Goal: Download file/media

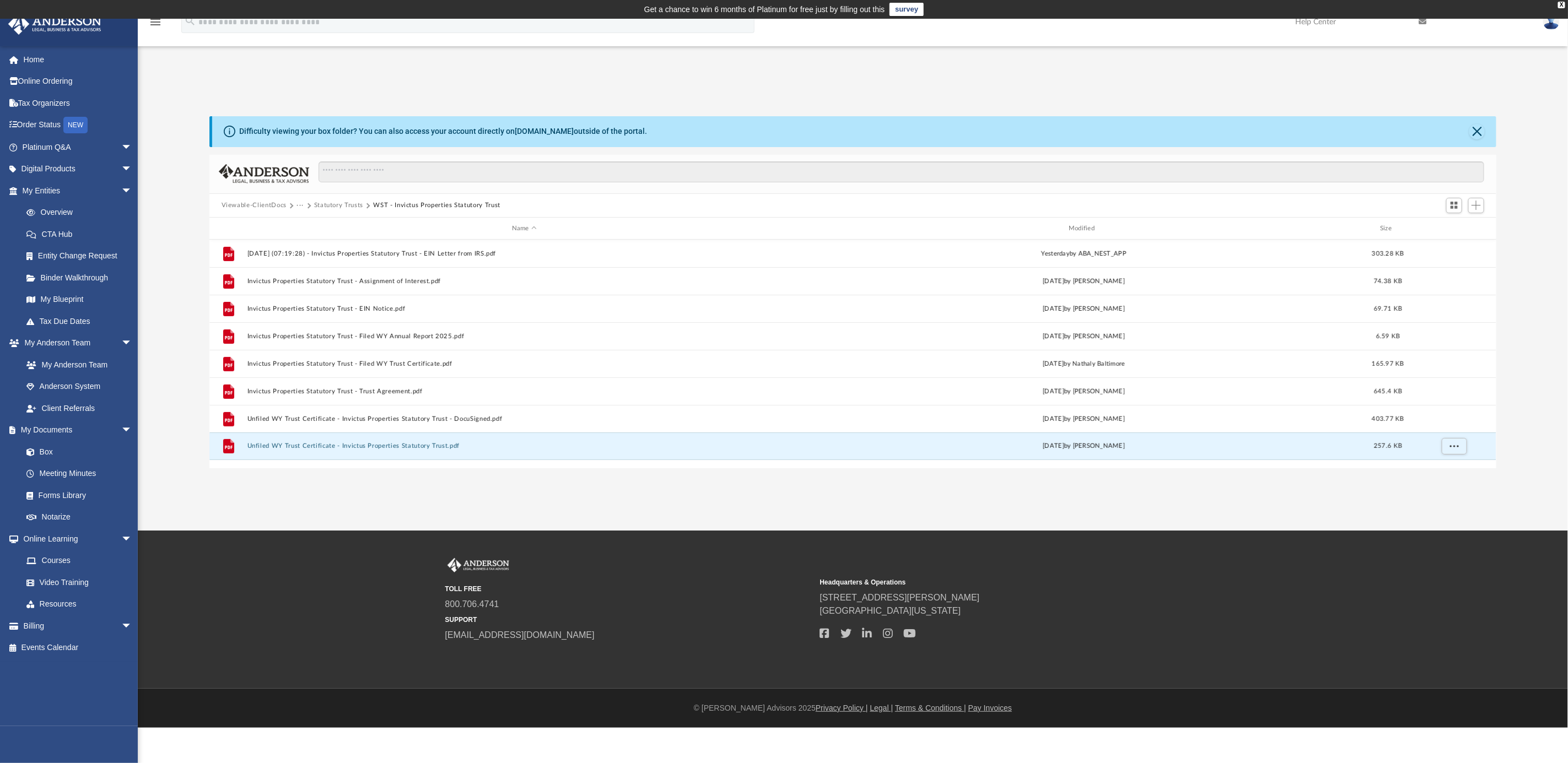
scroll to position [239, 1277]
click at [43, 188] on link "My Entities arrow_drop_down" at bounding box center [78, 190] width 141 height 22
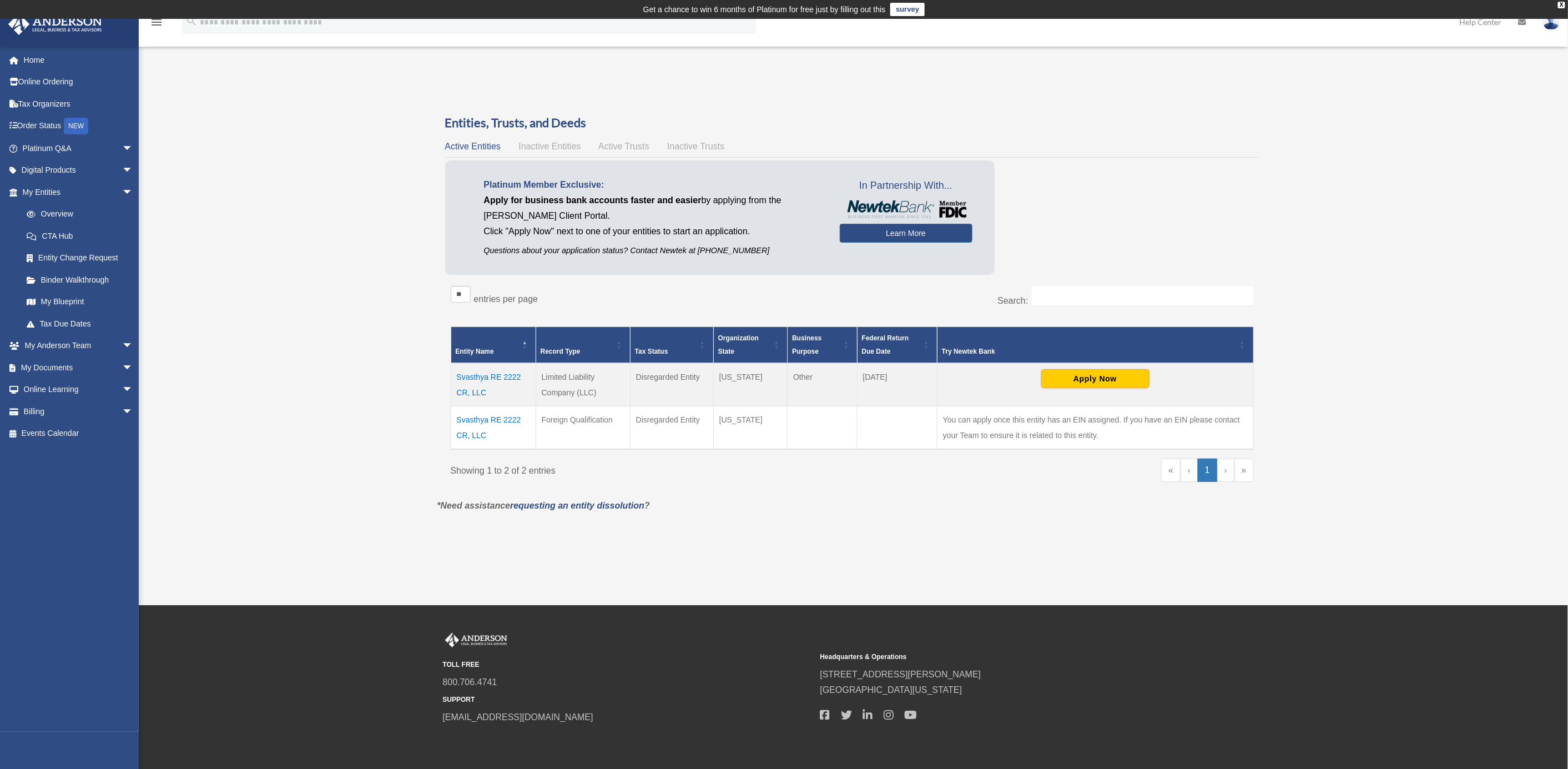
click at [1221, 468] on link "›" at bounding box center [1225, 471] width 17 height 23
click at [621, 148] on span "Active Trusts" at bounding box center [624, 146] width 51 height 10
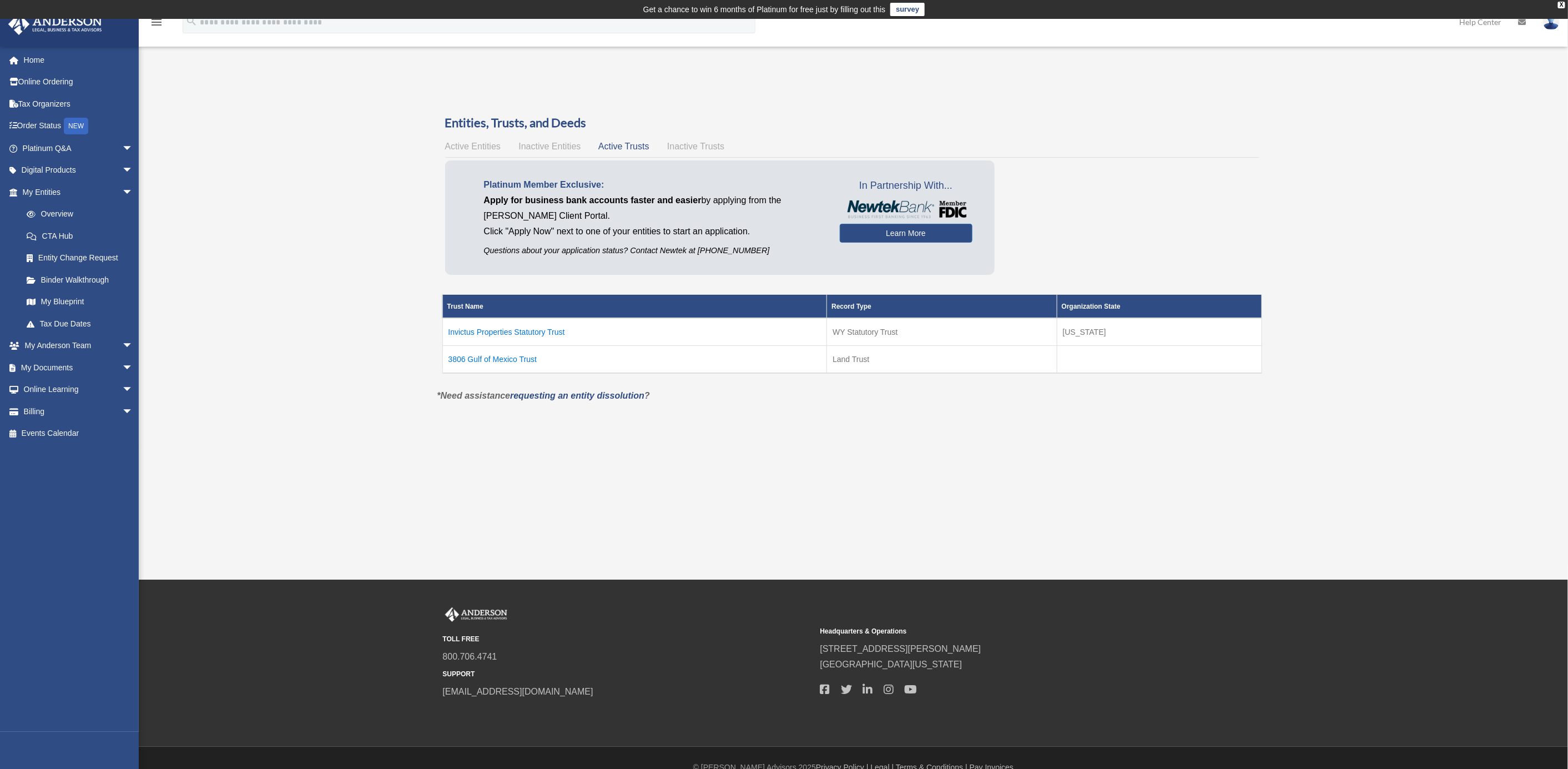
click at [549, 147] on span "Inactive Entities" at bounding box center [549, 146] width 63 height 10
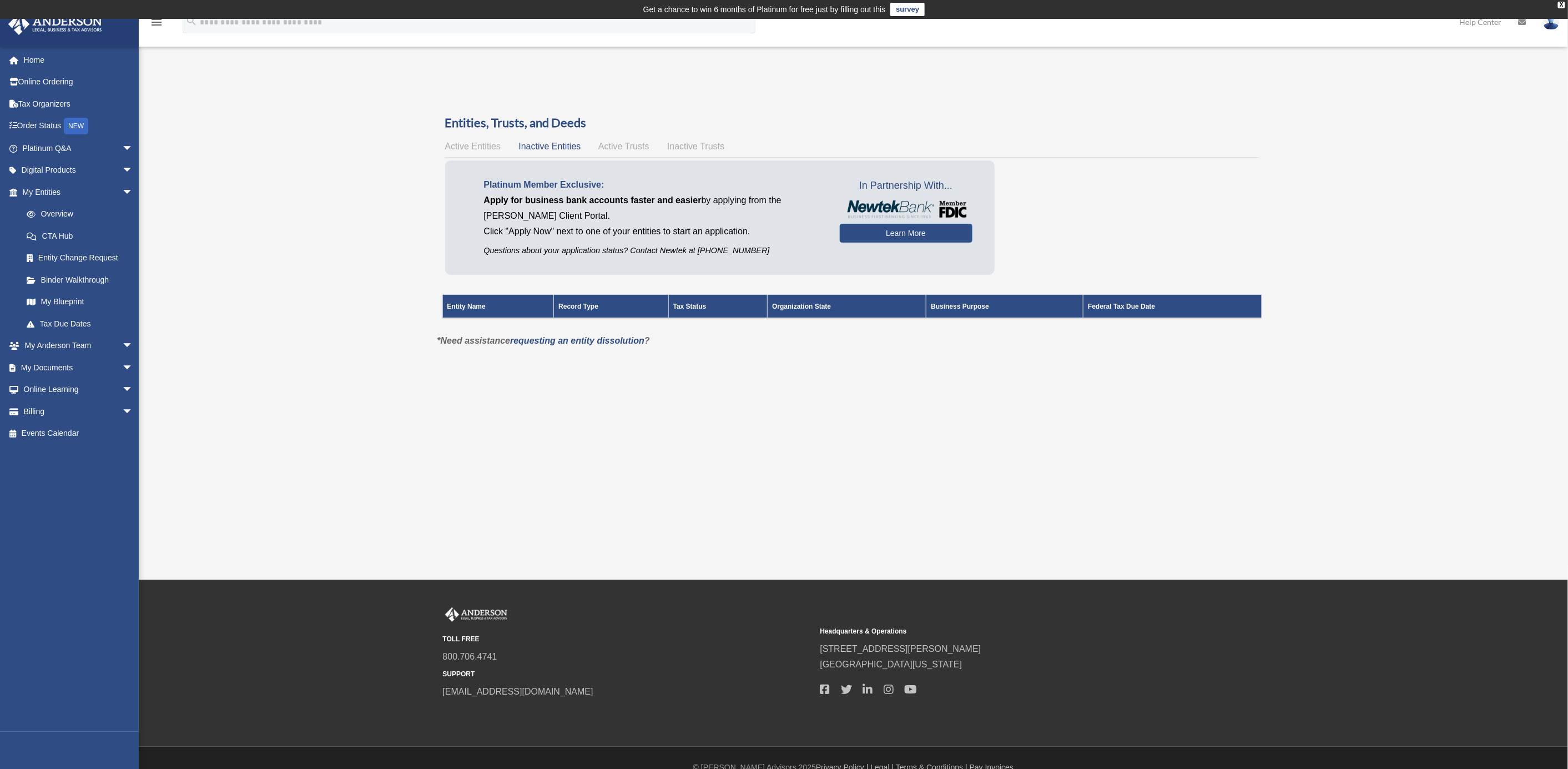
click at [462, 140] on div "Active Entities Inactive Entities Active Trusts Inactive Trusts" at bounding box center [852, 146] width 815 height 16
click at [459, 144] on span "Active Entities" at bounding box center [473, 146] width 56 height 10
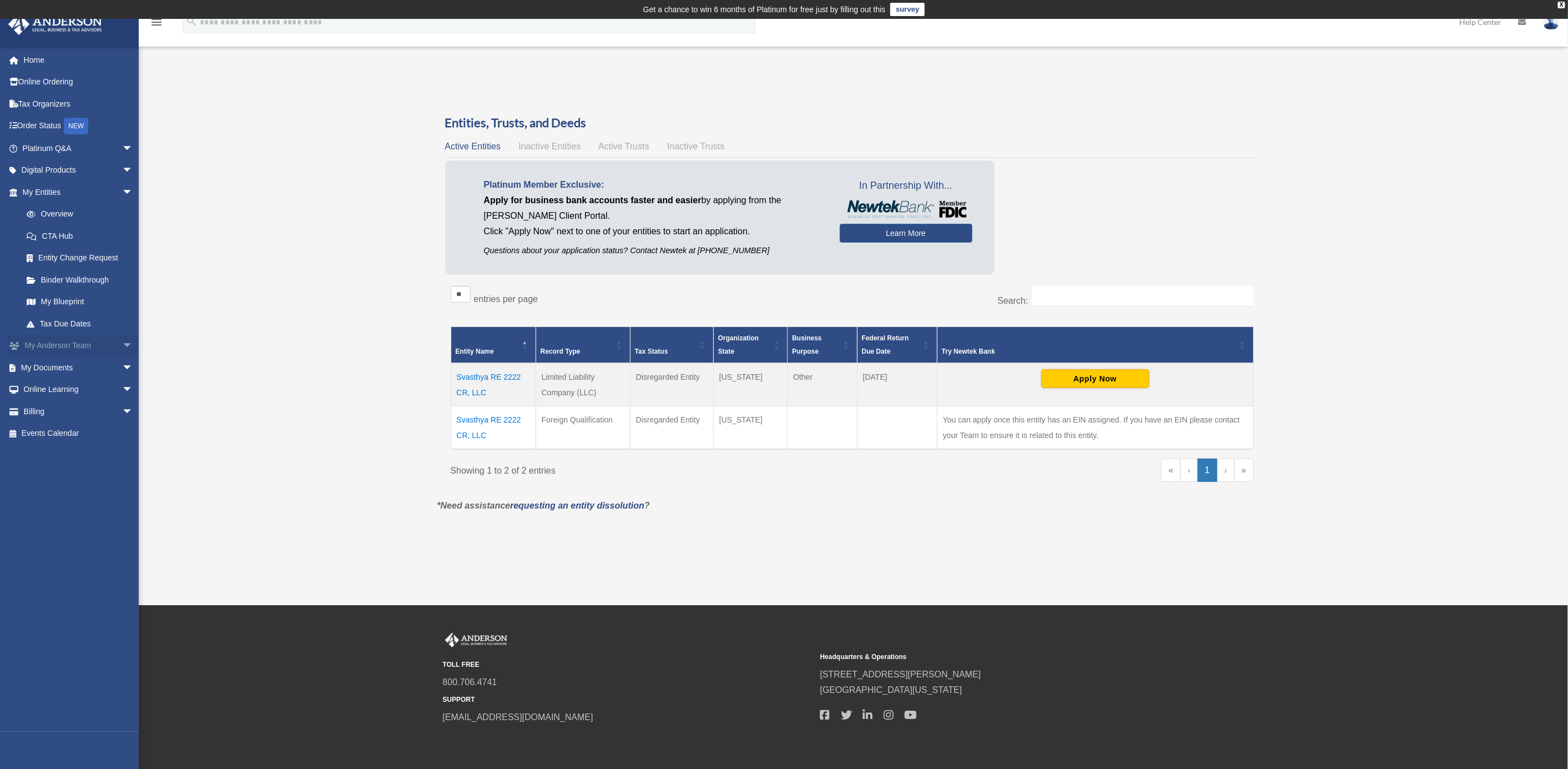
click at [49, 344] on link "My [PERSON_NAME] Team arrow_drop_down" at bounding box center [78, 346] width 142 height 22
click at [47, 366] on link "My Documents arrow_drop_down" at bounding box center [78, 368] width 142 height 22
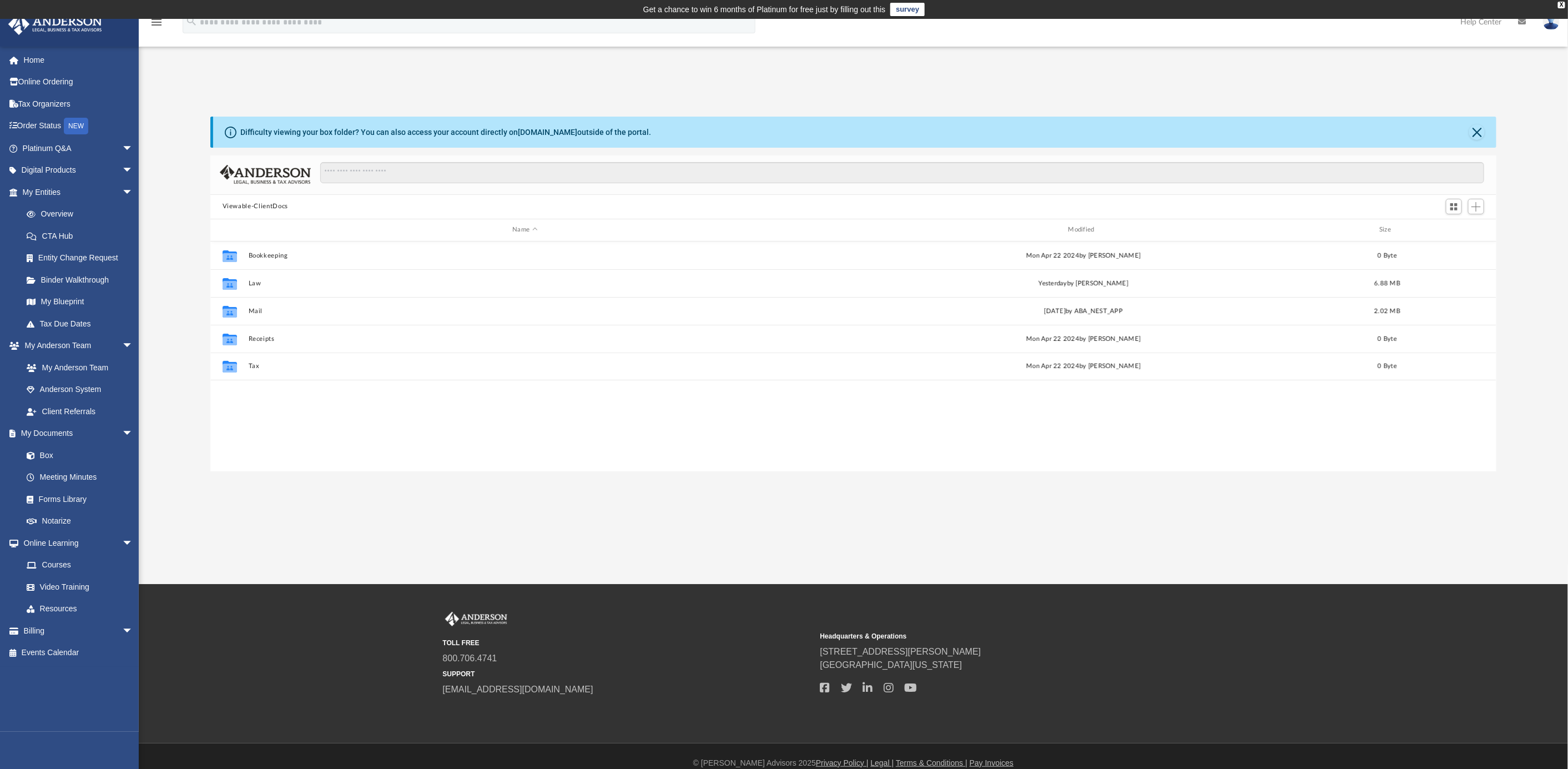
scroll to position [241, 1275]
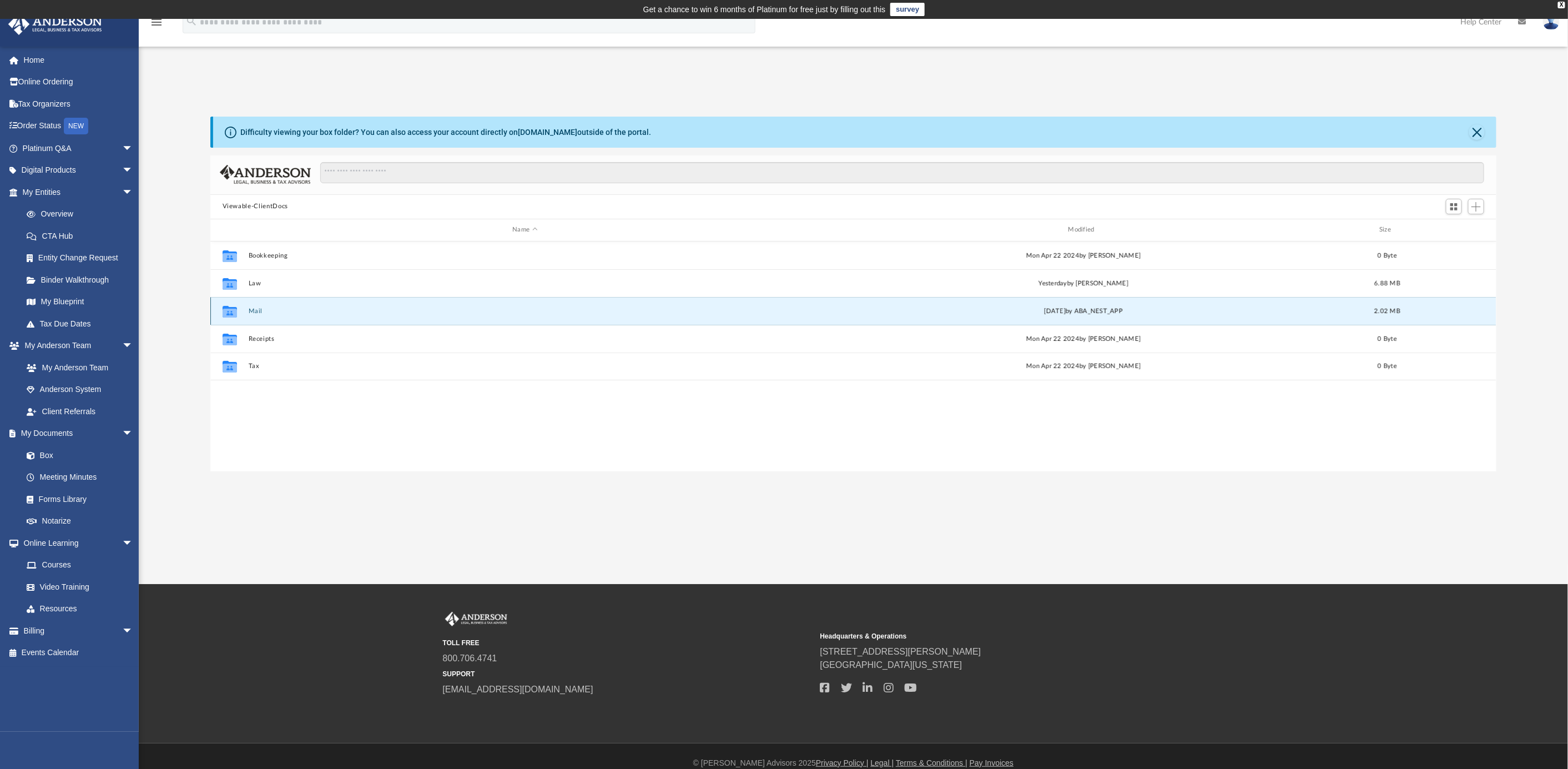
click at [262, 313] on button "Mail" at bounding box center [525, 311] width 554 height 8
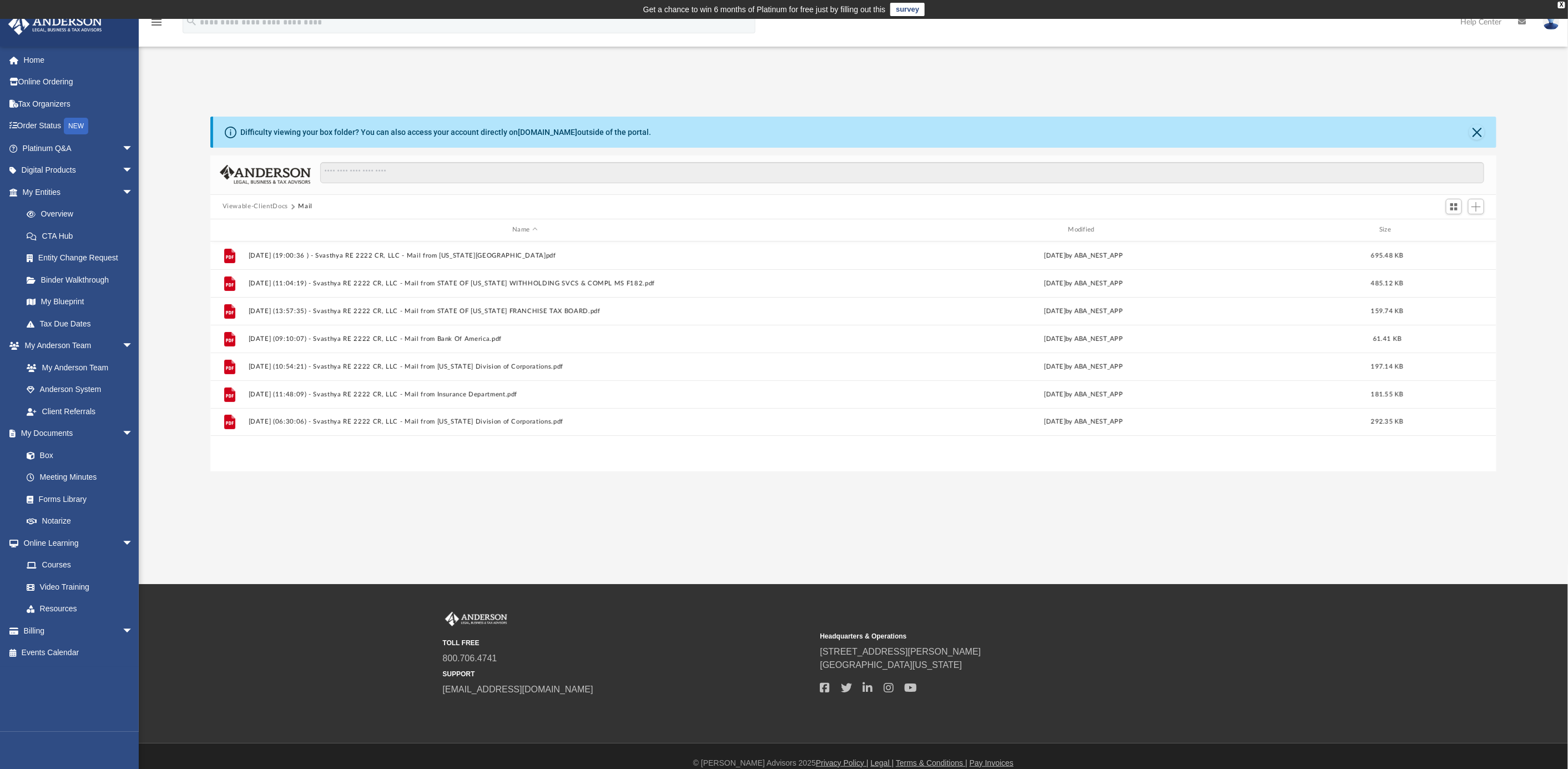
click at [387, 505] on div "App patelrohit@gmail.com Sign Out patelrohit@gmail.com Home Online Ordering Tax…" at bounding box center [784, 301] width 1568 height 566
click at [528, 497] on div "App patelrohit@gmail.com Sign Out patelrohit@gmail.com Home Online Ordering Tax…" at bounding box center [784, 301] width 1568 height 566
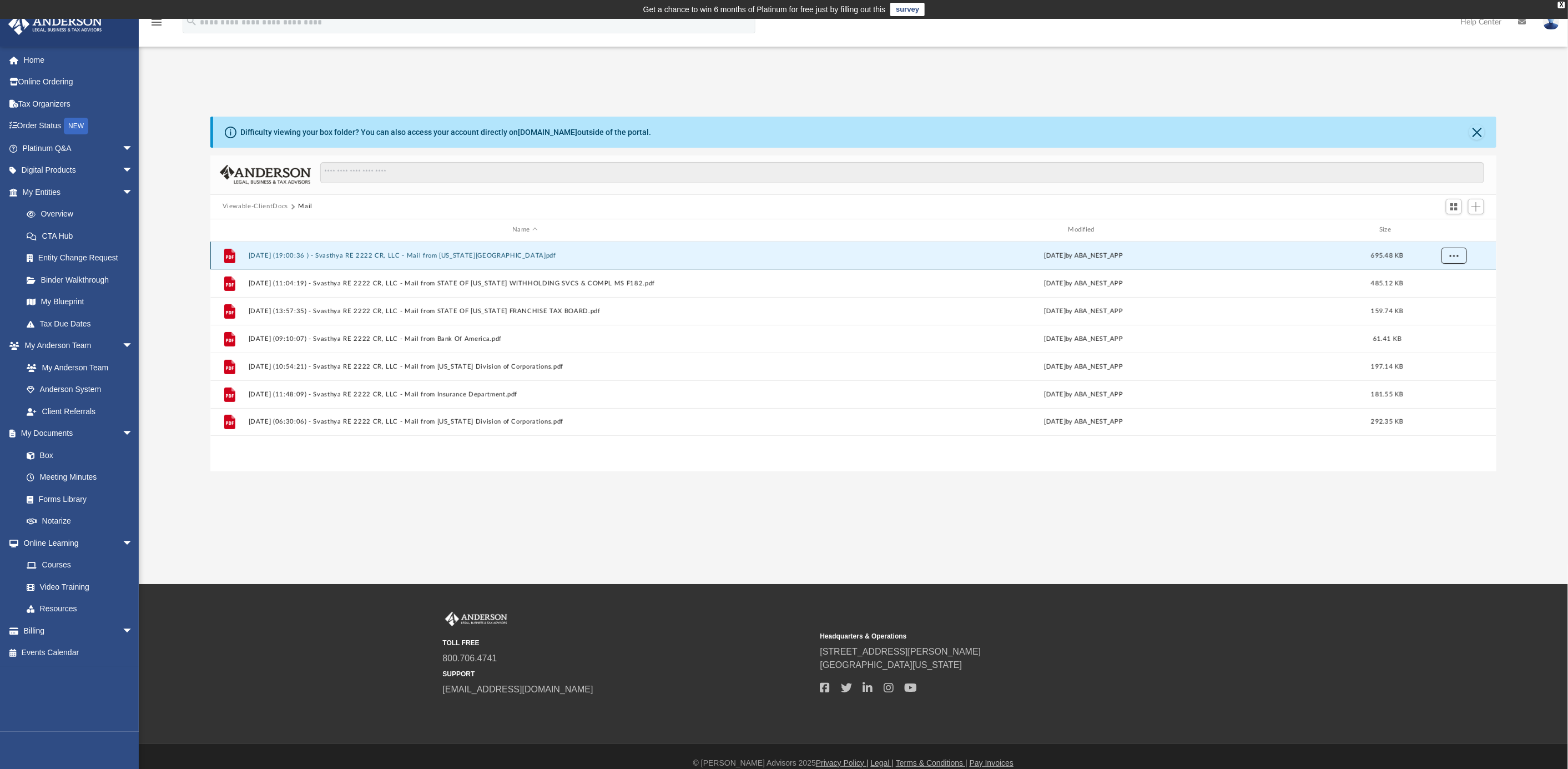
click at [1451, 254] on span "More options" at bounding box center [1453, 255] width 9 height 6
click at [1446, 296] on li "Download" at bounding box center [1444, 296] width 32 height 12
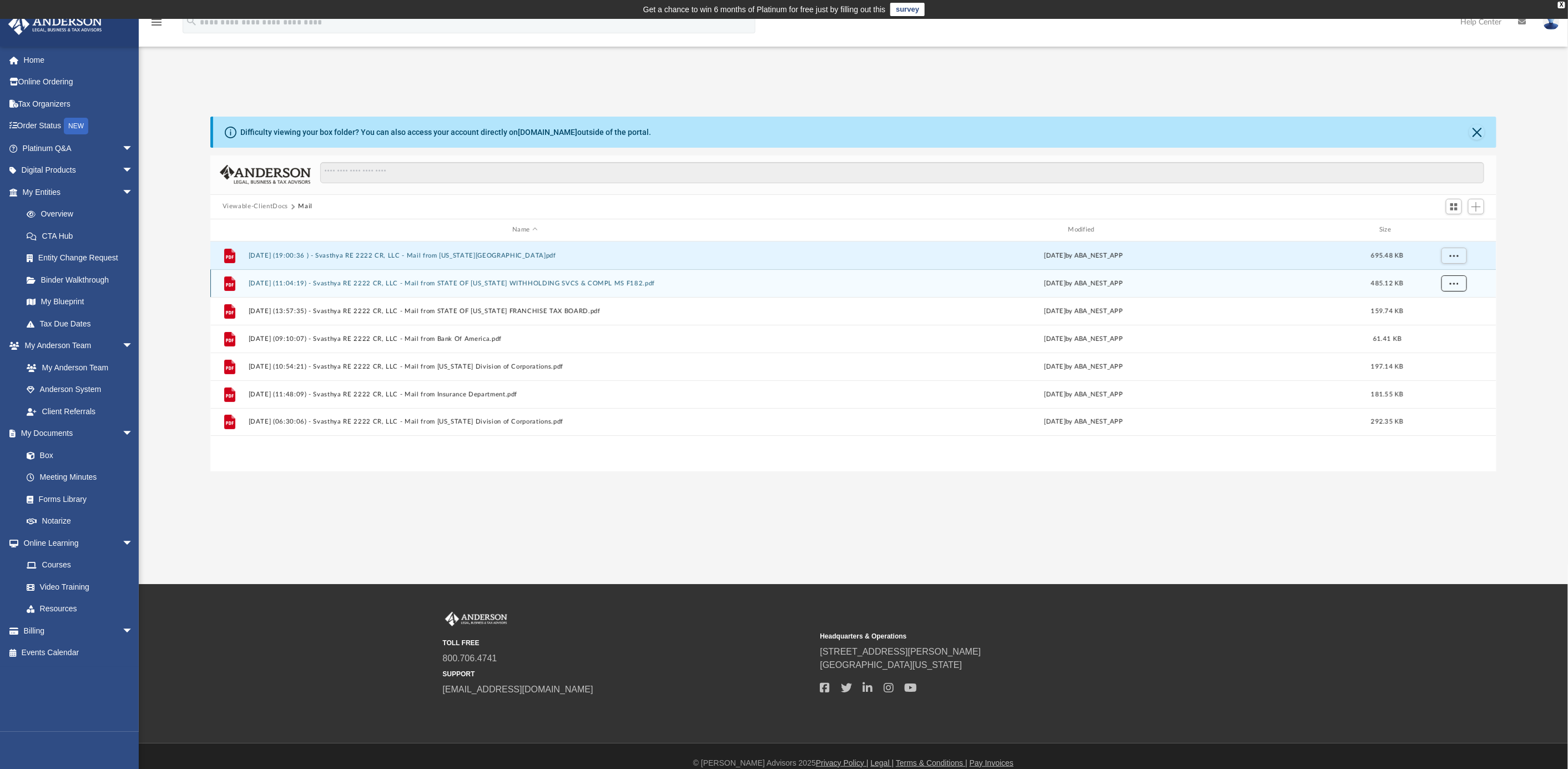
click at [1451, 282] on span "More options" at bounding box center [1453, 282] width 9 height 6
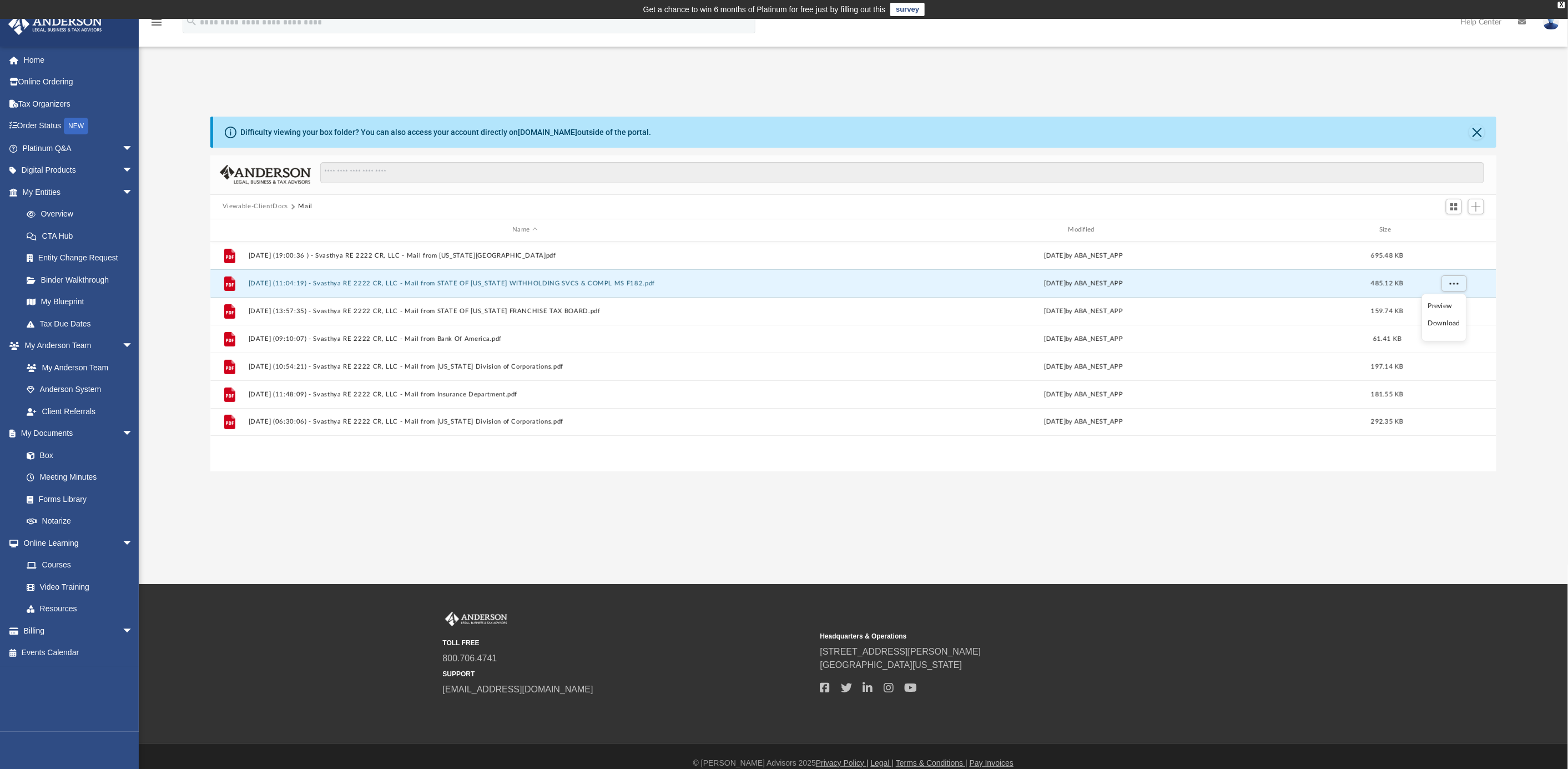
click at [1445, 323] on li "Download" at bounding box center [1444, 323] width 32 height 12
click at [1456, 314] on button "More options" at bounding box center [1453, 311] width 25 height 16
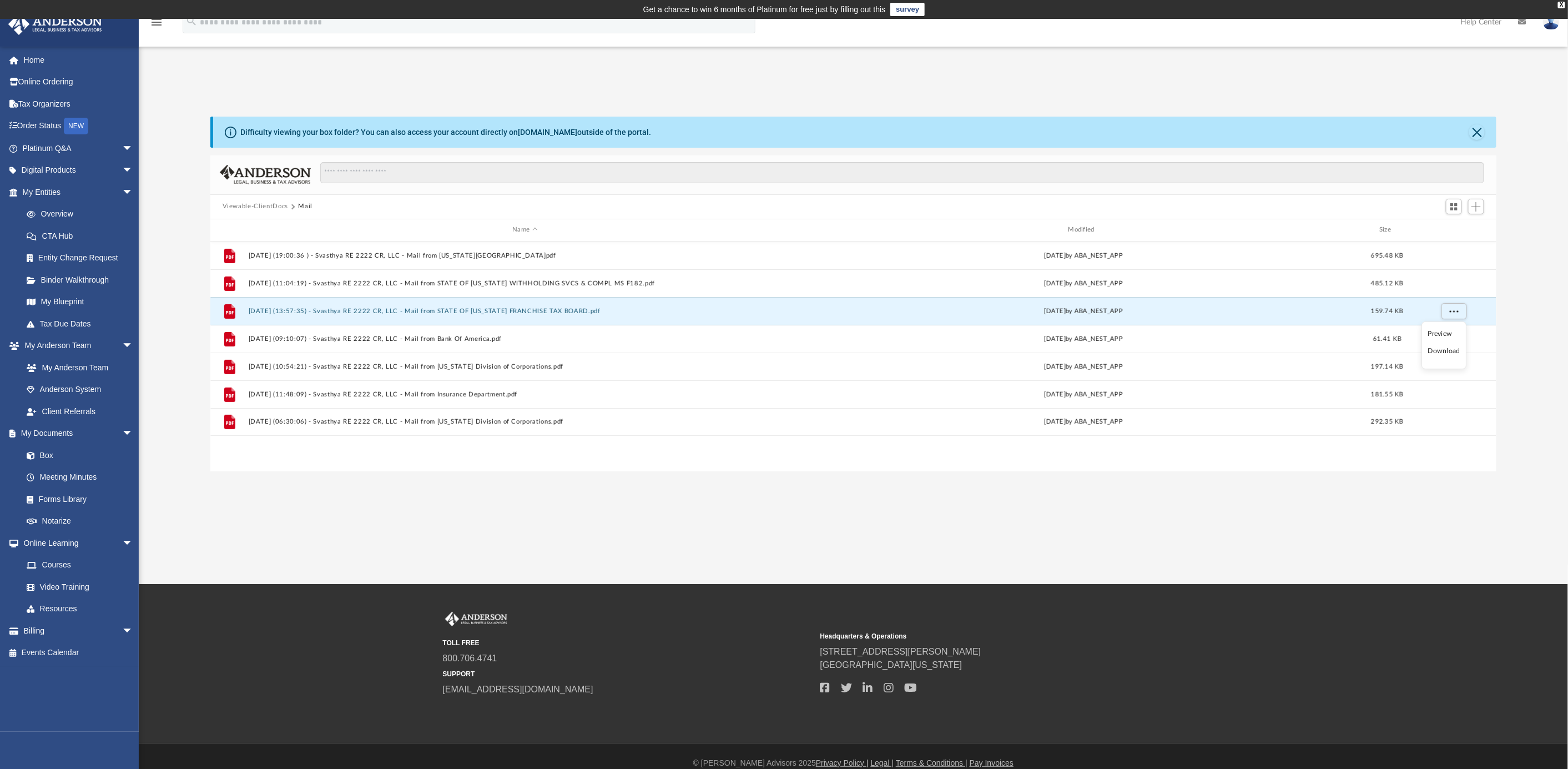
drag, startPoint x: 1446, startPoint y: 349, endPoint x: 1454, endPoint y: 346, distance: 8.5
click at [1446, 350] on li "Download" at bounding box center [1444, 351] width 32 height 12
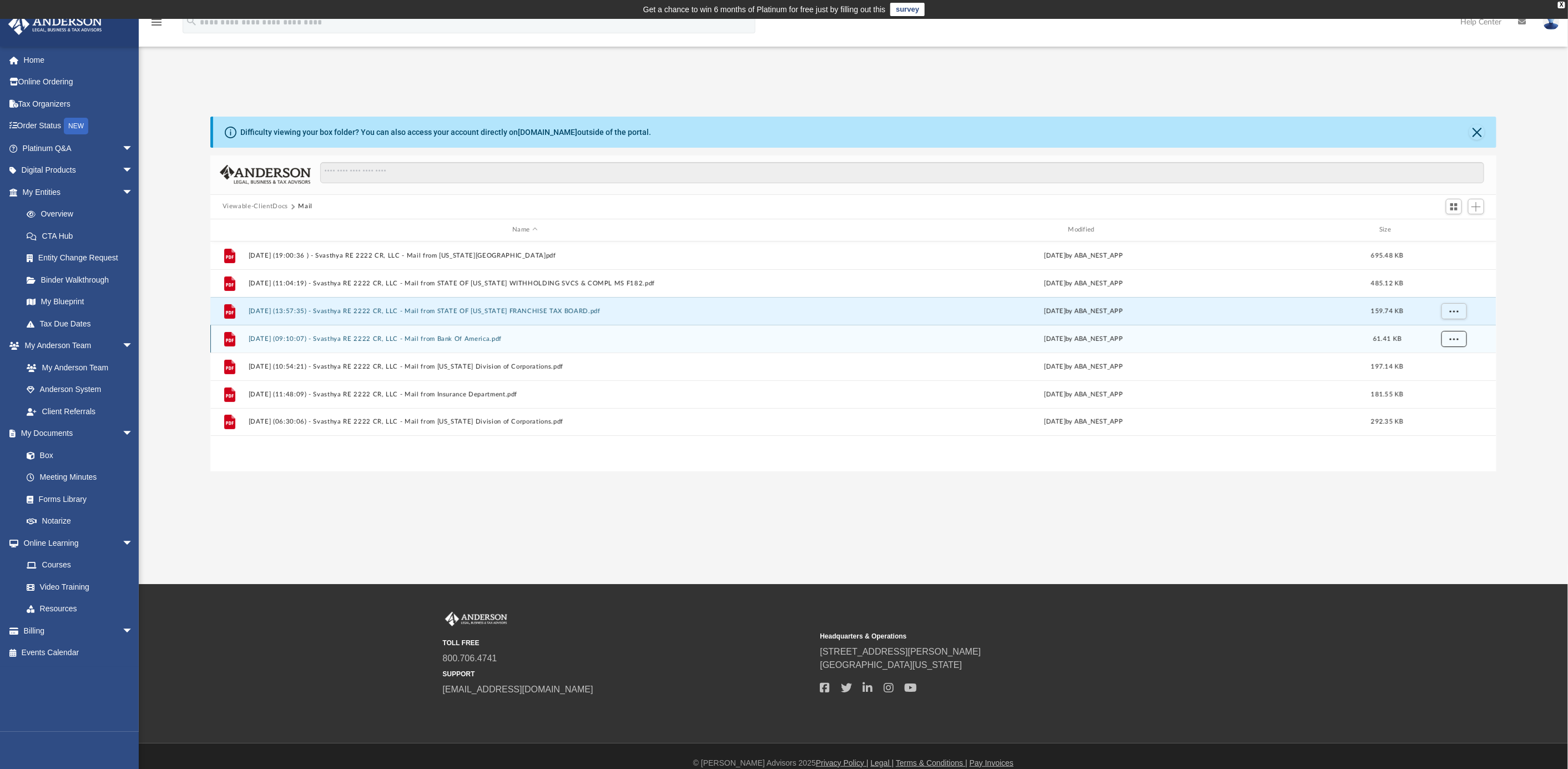
click at [1457, 342] on button "More options" at bounding box center [1453, 339] width 25 height 16
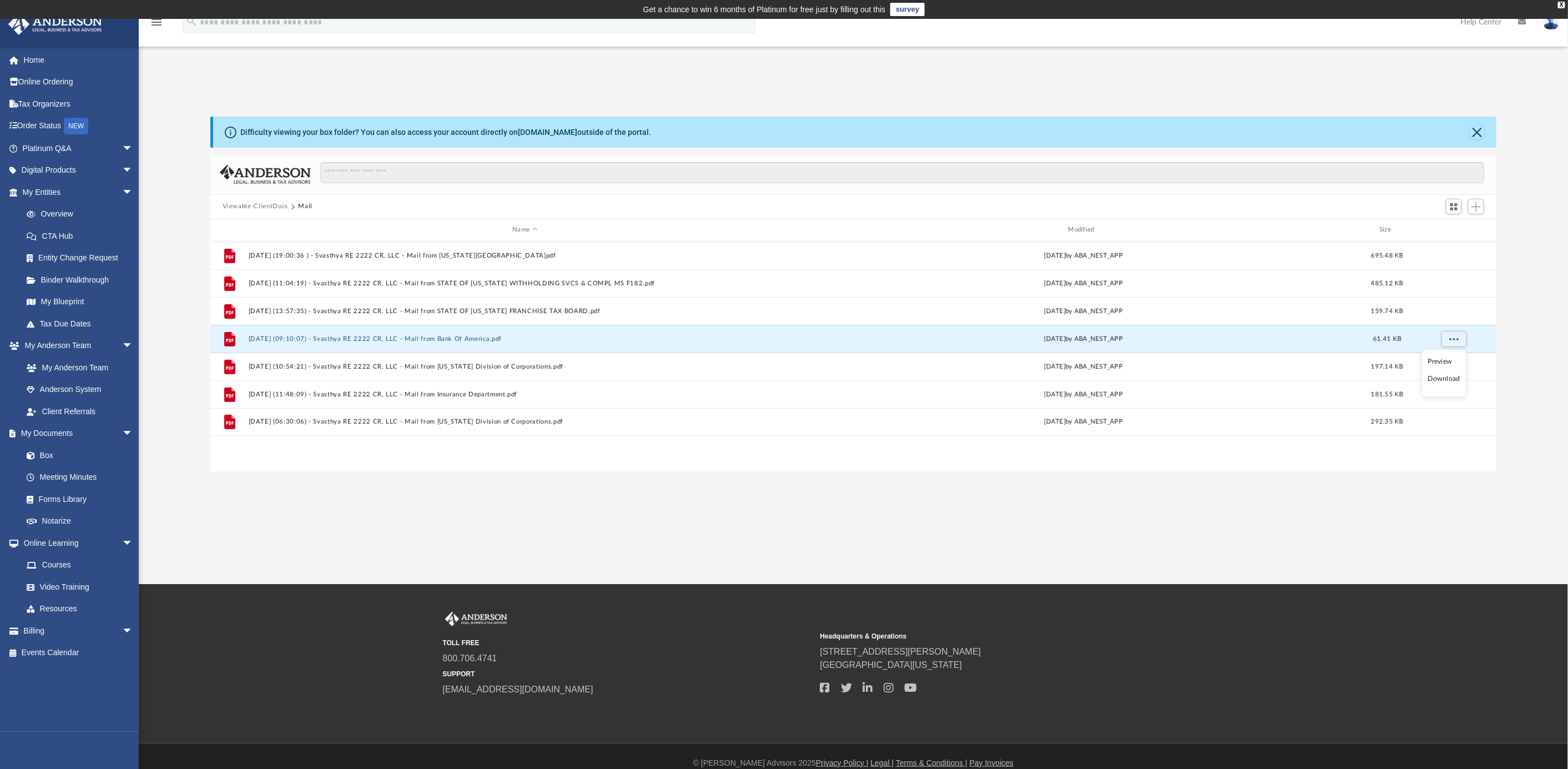
click at [1450, 375] on li "Download" at bounding box center [1444, 379] width 32 height 12
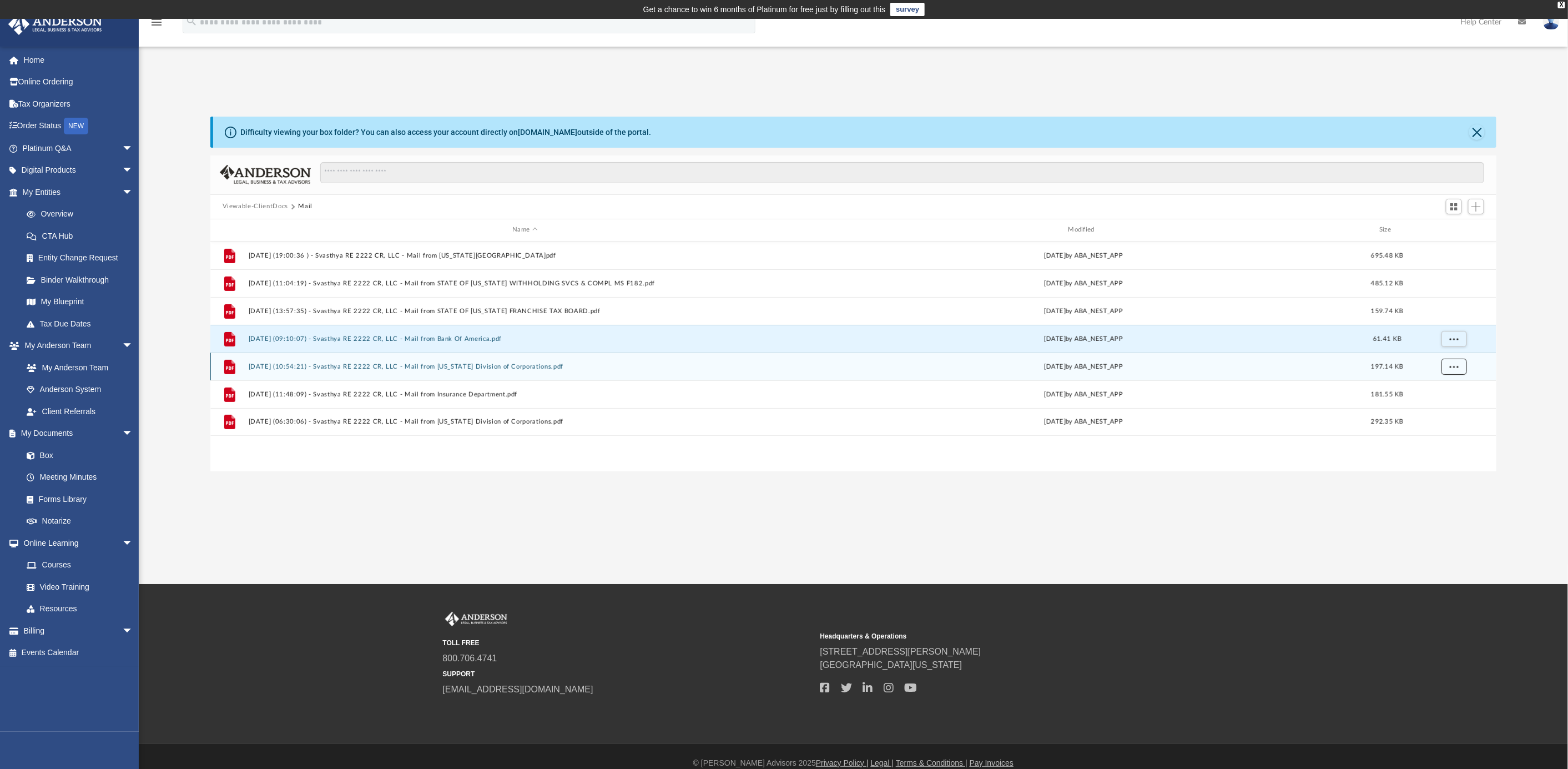
click at [1458, 364] on button "More options" at bounding box center [1453, 366] width 25 height 16
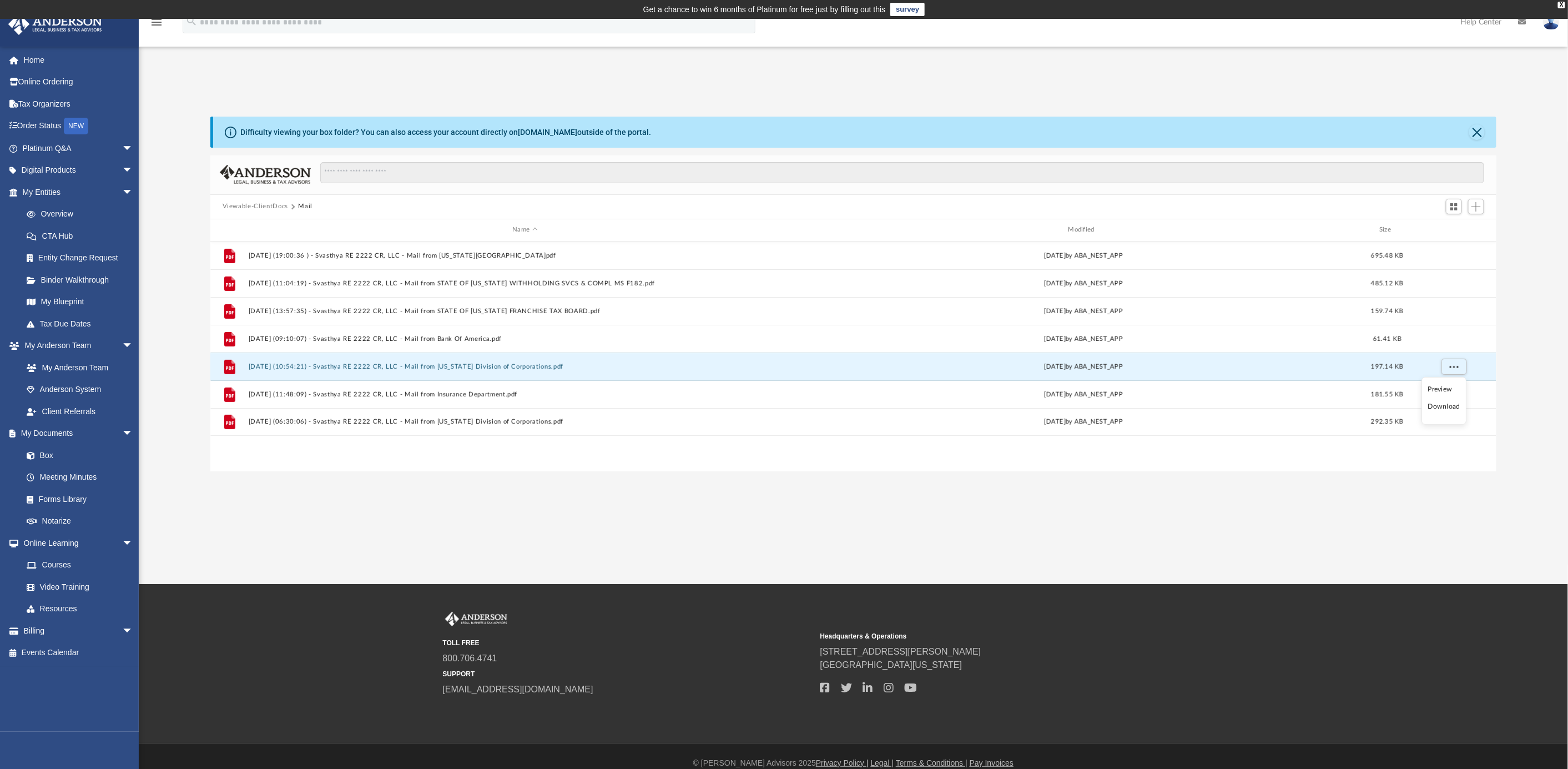
click at [1446, 407] on li "Download" at bounding box center [1444, 407] width 32 height 12
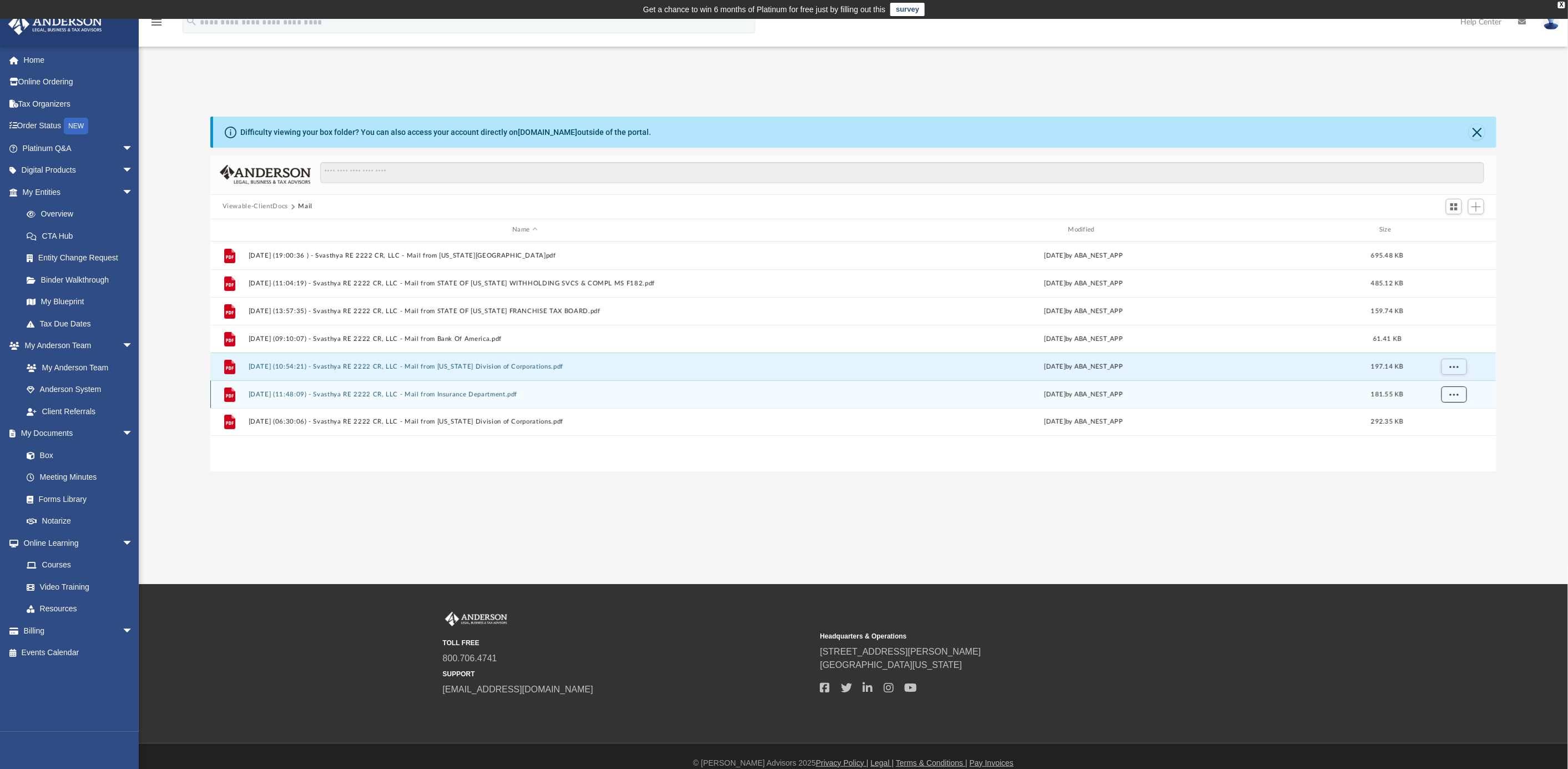
click at [1453, 395] on span "More options" at bounding box center [1453, 394] width 9 height 6
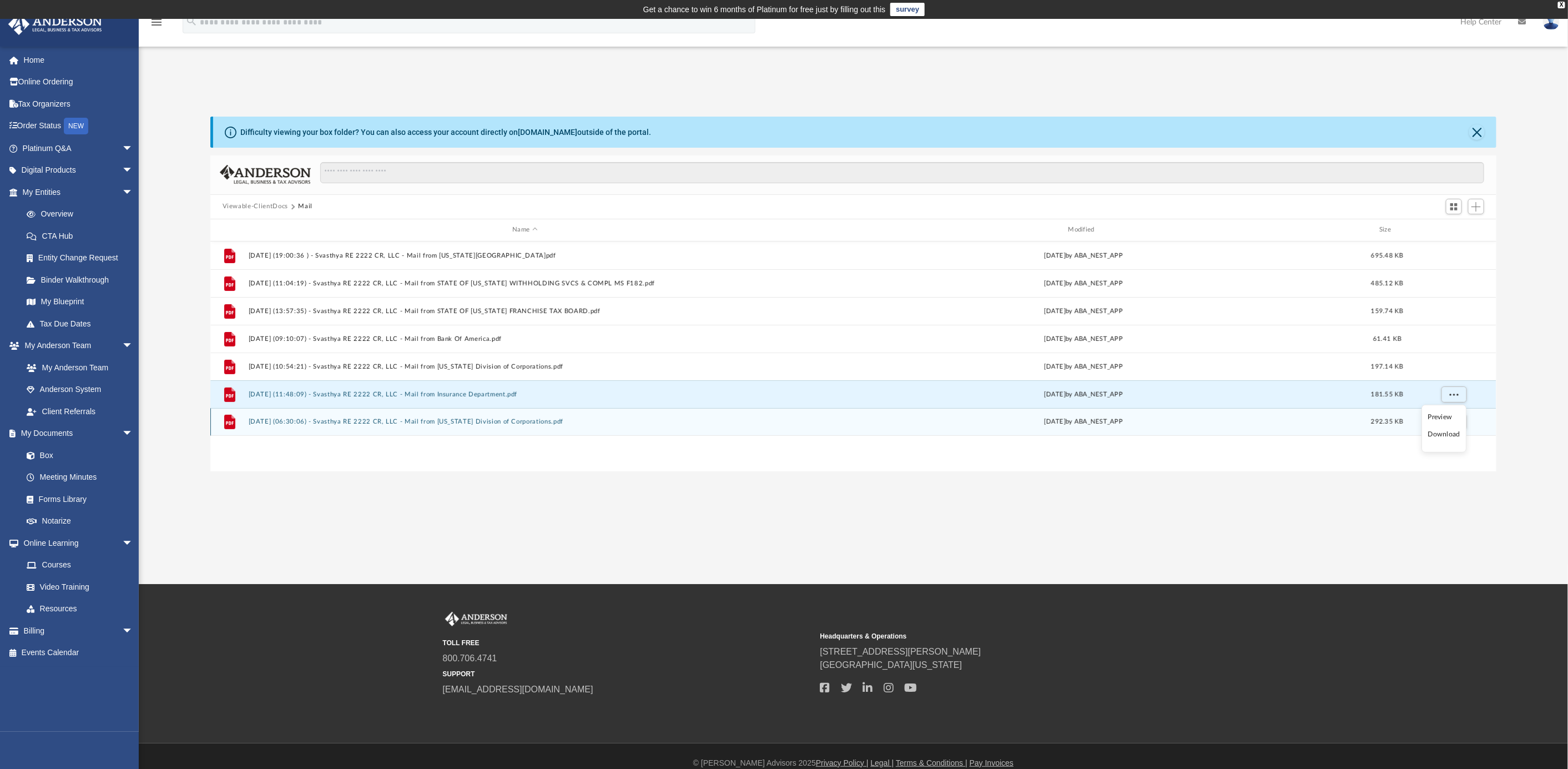
click at [1446, 434] on li "Download" at bounding box center [1444, 434] width 32 height 12
click at [1453, 420] on span "More options" at bounding box center [1453, 421] width 9 height 6
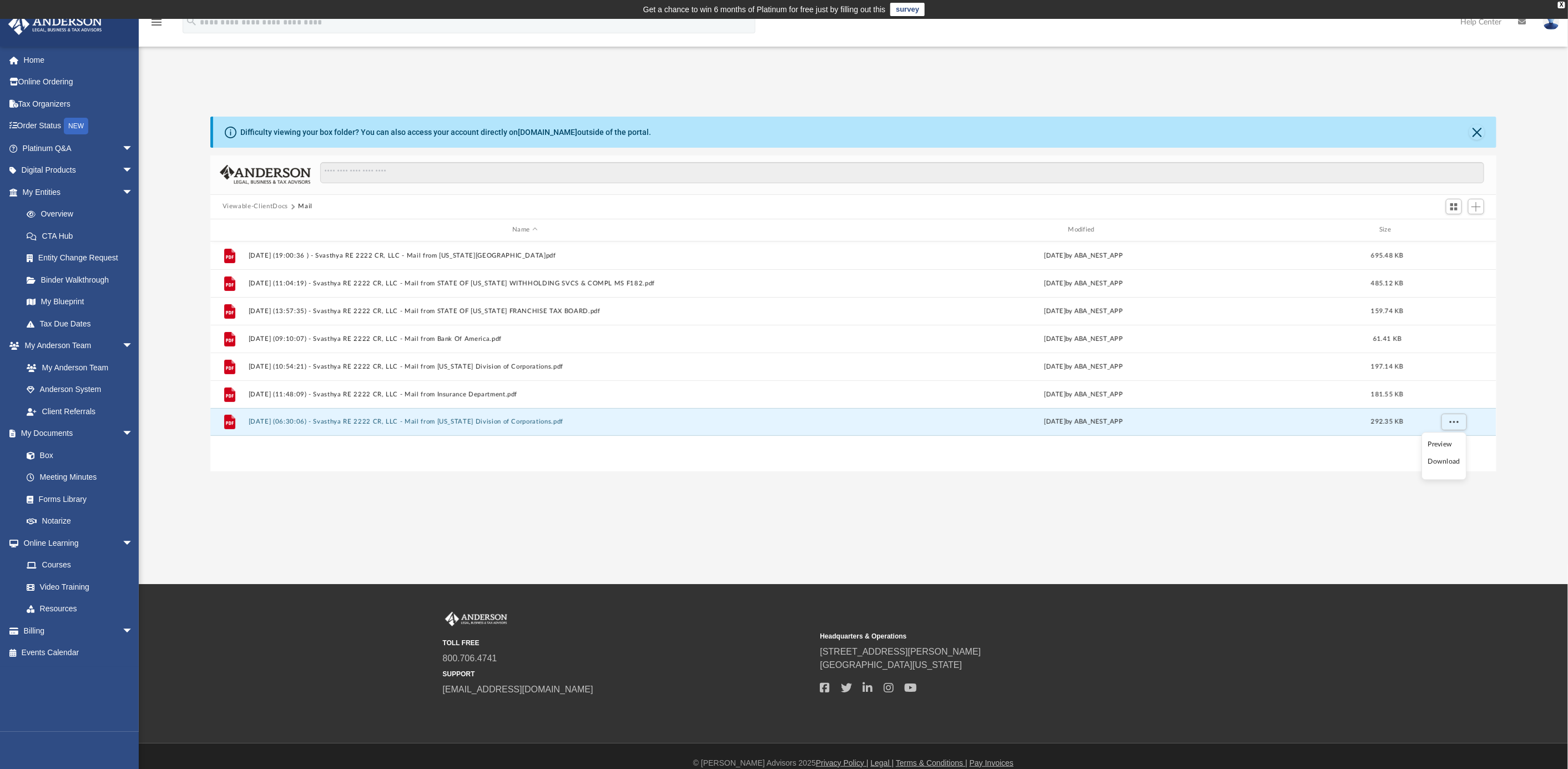
click at [1448, 458] on li "Download" at bounding box center [1444, 462] width 32 height 12
click at [668, 482] on div "App patelrohit@gmail.com Sign Out patelrohit@gmail.com Home Online Ordering Tax…" at bounding box center [784, 301] width 1568 height 566
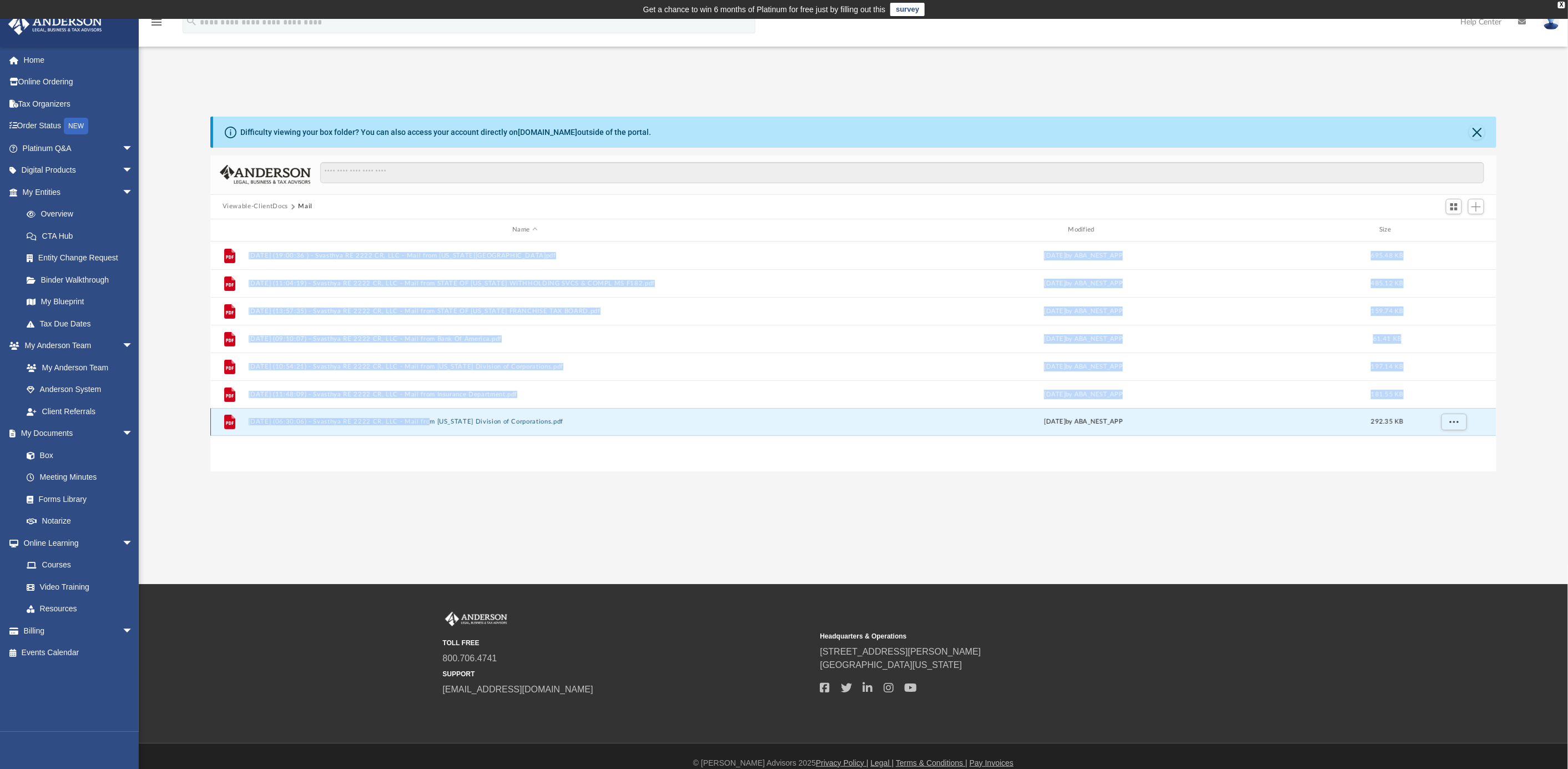
drag, startPoint x: 713, startPoint y: 454, endPoint x: 427, endPoint y: 414, distance: 288.8
click at [427, 414] on div "App patelrohit@gmail.com Sign Out patelrohit@gmail.com Home Online Ordering Tax…" at bounding box center [784, 301] width 1568 height 566
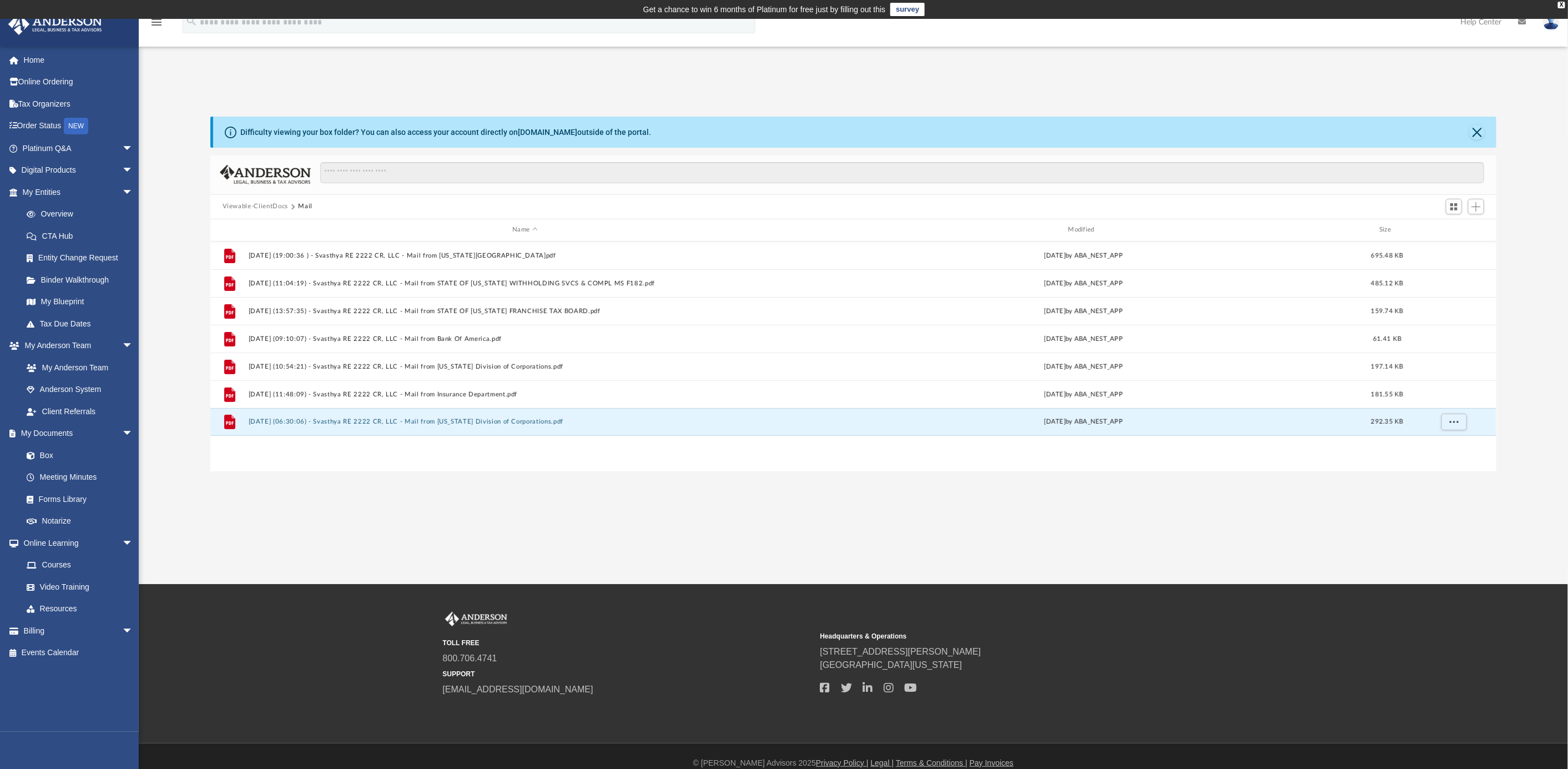
click at [863, 548] on div "App patelrohit@gmail.com Sign Out patelrohit@gmail.com Home Online Ordering Tax…" at bounding box center [784, 301] width 1568 height 566
click at [1126, 498] on div "App patelrohit@gmail.com Sign Out patelrohit@gmail.com Home Online Ordering Tax…" at bounding box center [784, 301] width 1568 height 566
click at [450, 531] on div "App patelrohit@gmail.com Sign Out patelrohit@gmail.com Home Online Ordering Tax…" at bounding box center [784, 301] width 1568 height 566
click at [351, 483] on div "App patelrohit@gmail.com Sign Out patelrohit@gmail.com Home Online Ordering Tax…" at bounding box center [784, 301] width 1568 height 566
click at [273, 205] on button "Viewable-ClientDocs" at bounding box center [255, 206] width 65 height 10
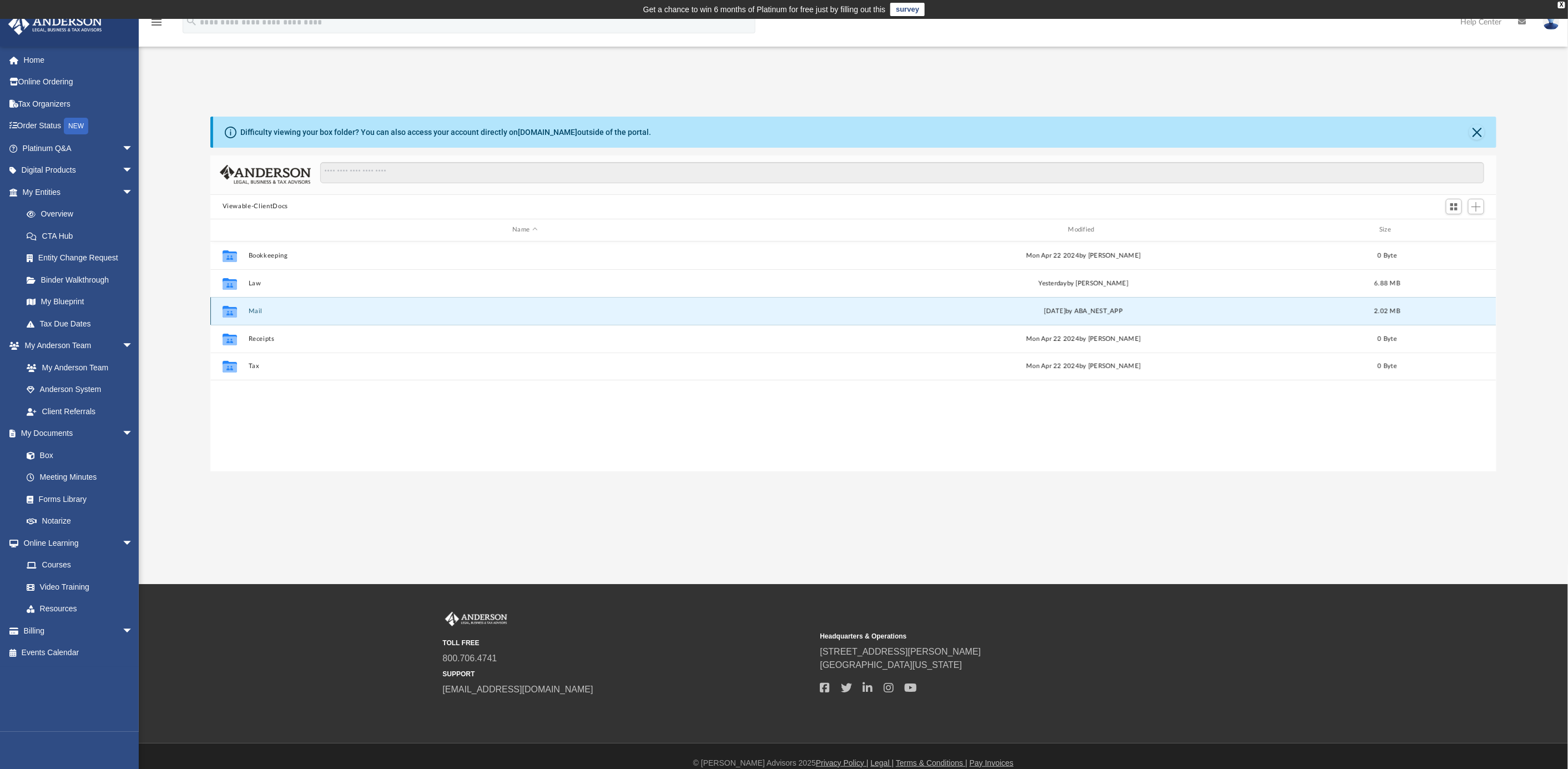
click at [258, 311] on button "Mail" at bounding box center [525, 311] width 554 height 8
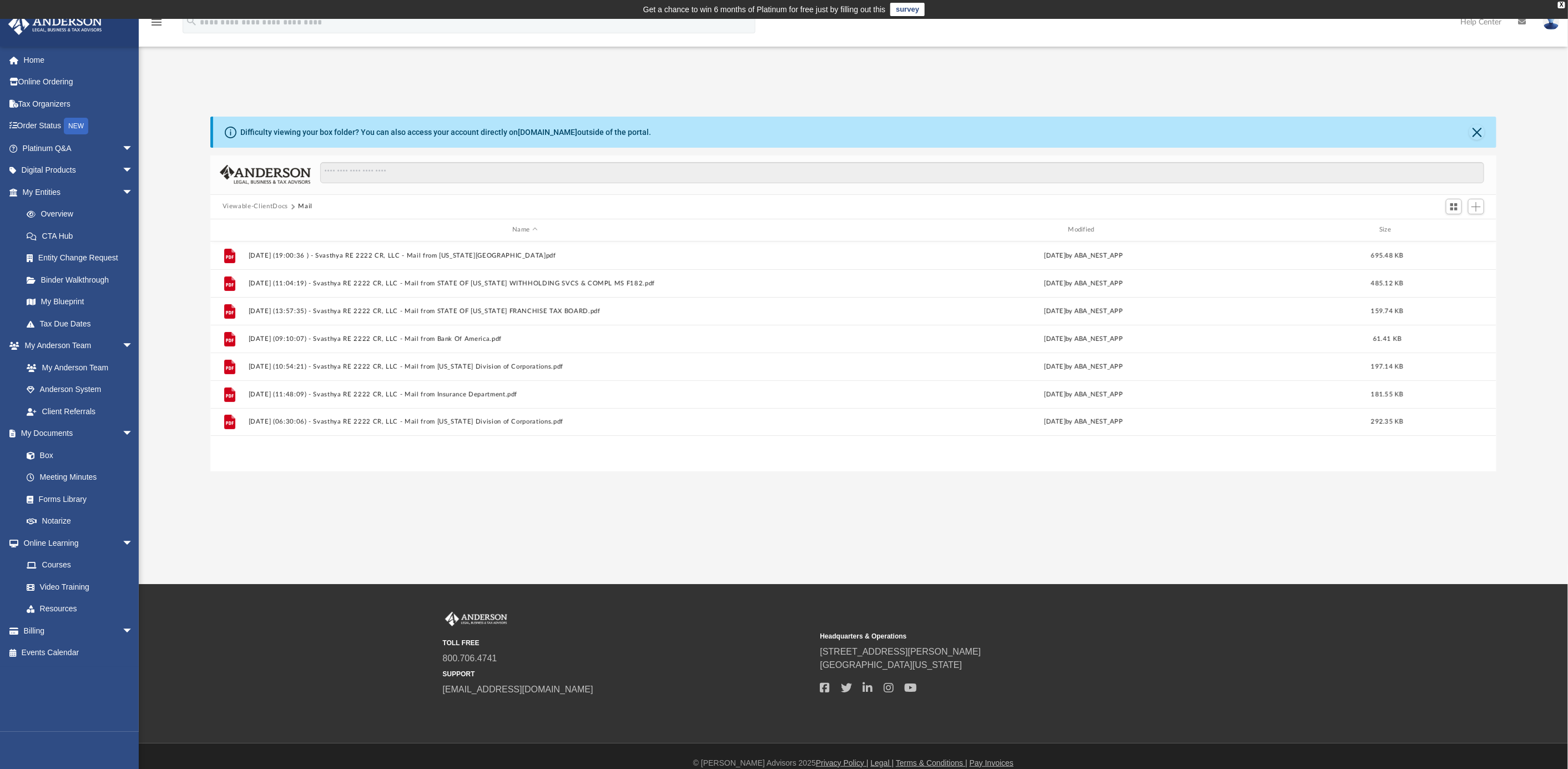
click at [254, 208] on button "Viewable-ClientDocs" at bounding box center [255, 206] width 65 height 10
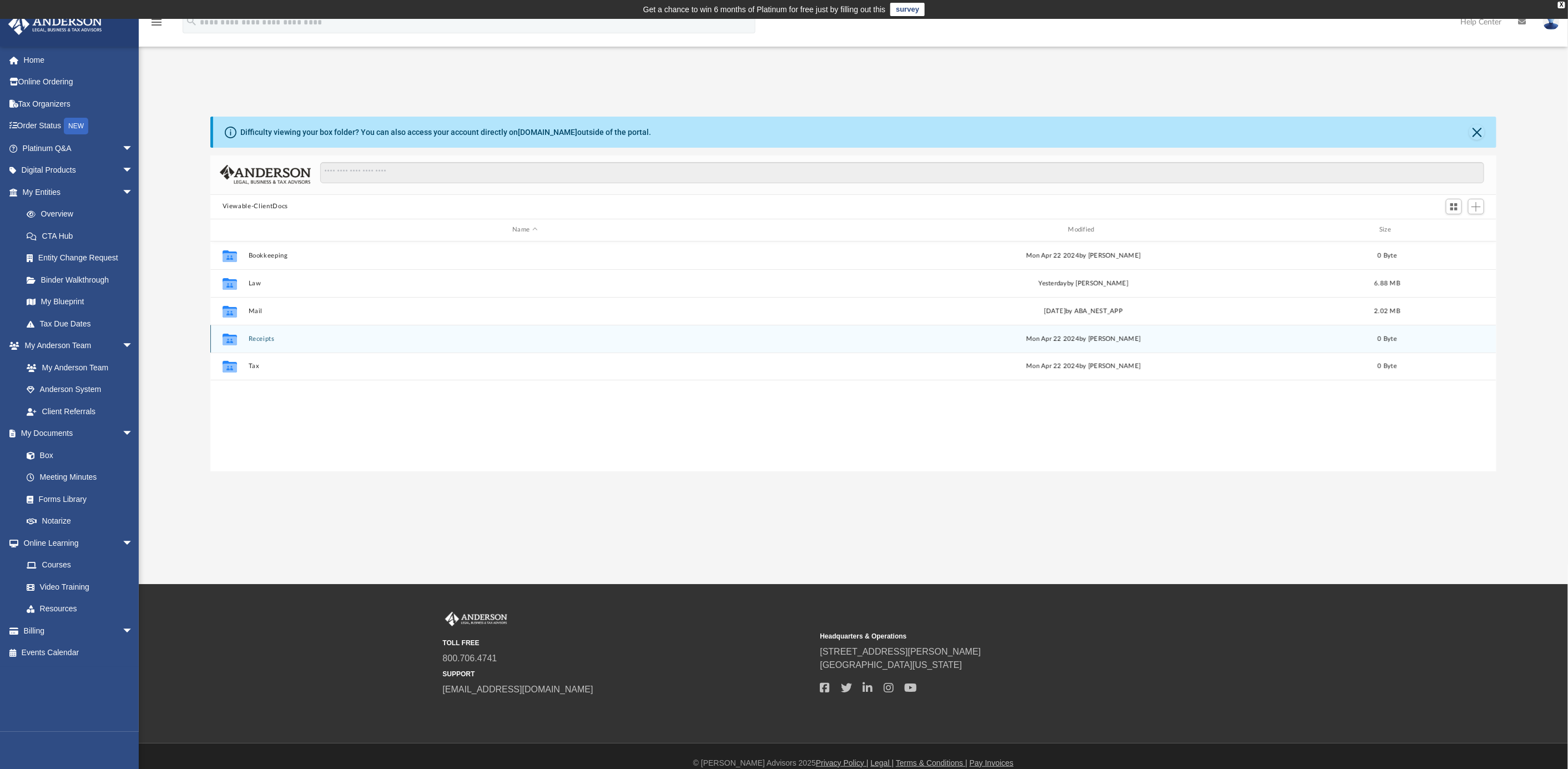
click at [265, 337] on button "Receipts" at bounding box center [525, 338] width 554 height 8
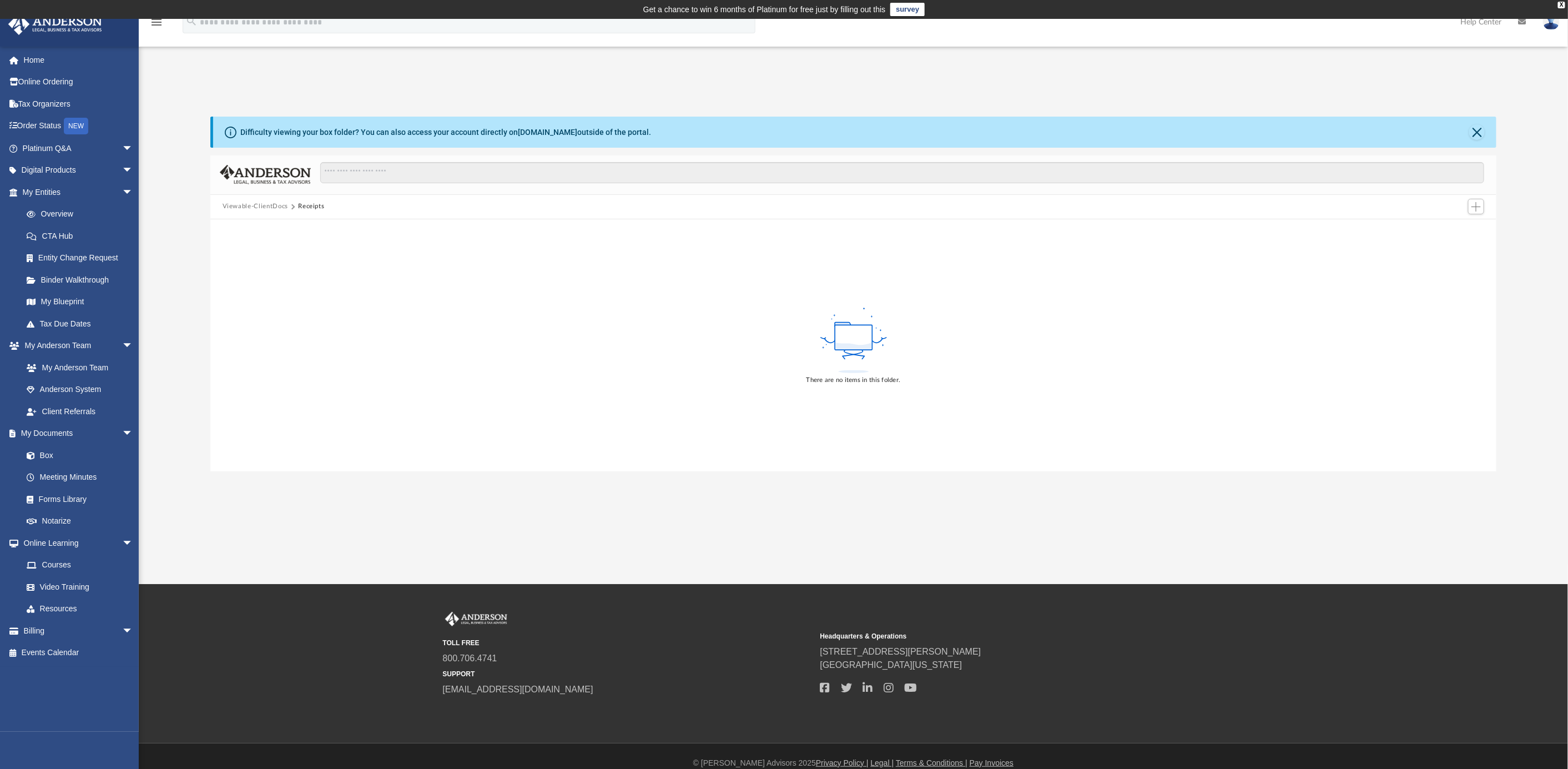
click at [263, 205] on button "Viewable-ClientDocs" at bounding box center [255, 206] width 65 height 10
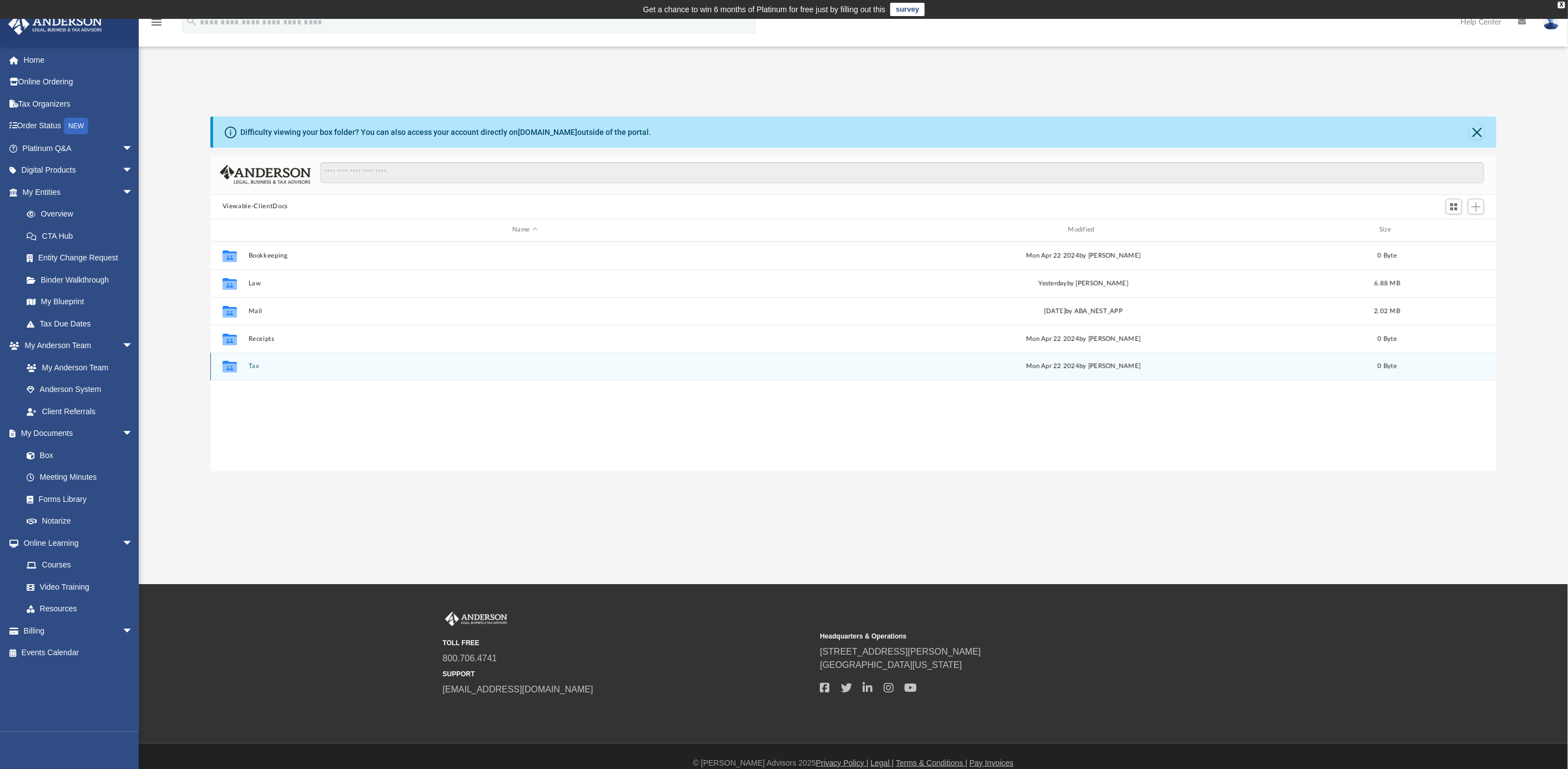
click at [252, 365] on button "Tax" at bounding box center [525, 366] width 554 height 8
